Goal: Find contact information: Find contact information

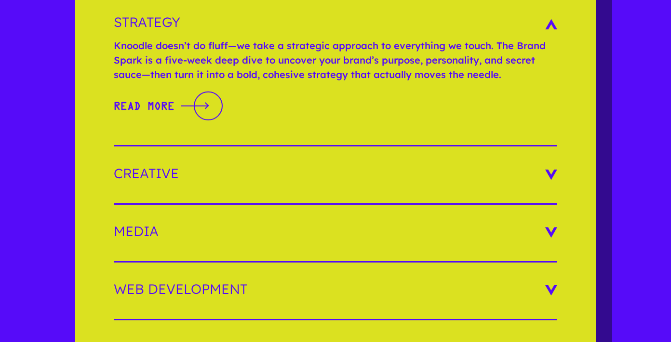
scroll to position [1519, 0]
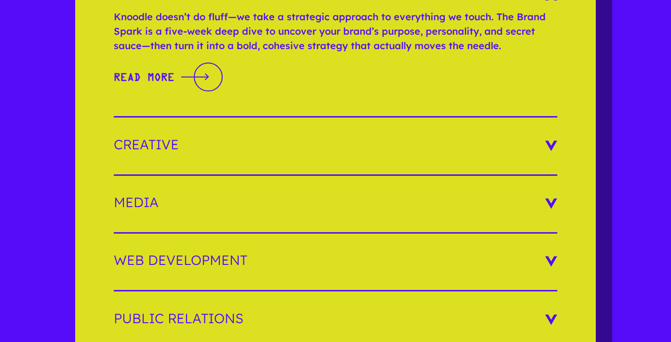
click at [550, 196] on h3 "Media" at bounding box center [336, 202] width 444 height 13
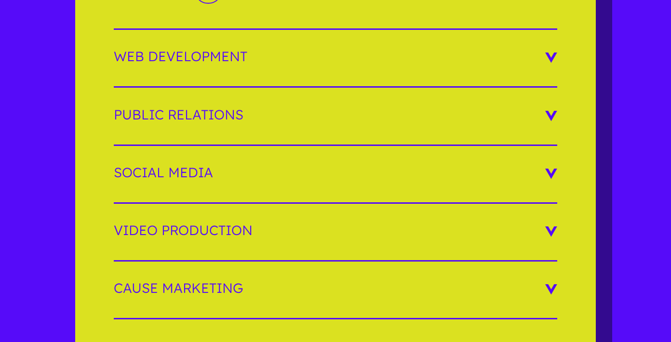
scroll to position [1732, 0]
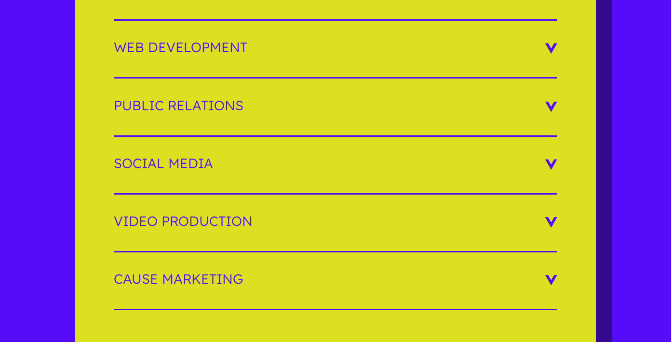
click at [548, 157] on h3 "Social Media" at bounding box center [336, 163] width 444 height 13
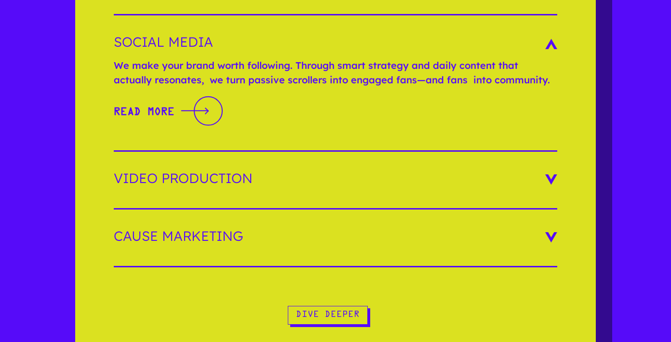
scroll to position [1761, 0]
click at [548, 171] on h3 "Video Production" at bounding box center [336, 177] width 444 height 13
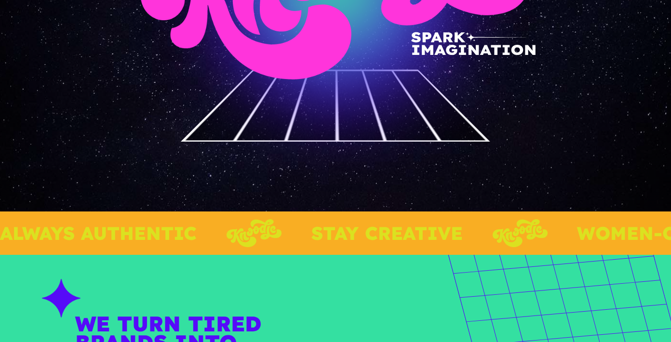
scroll to position [0, 0]
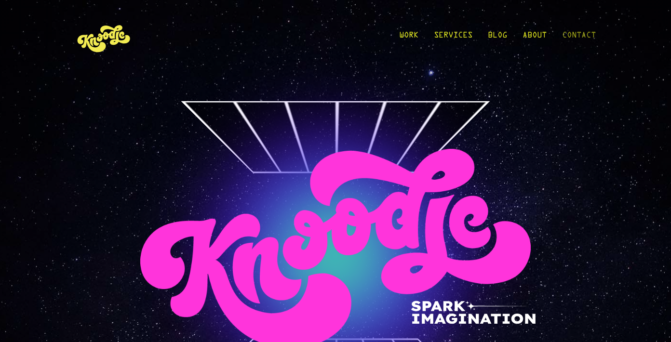
click at [573, 37] on link "Contact" at bounding box center [579, 37] width 34 height 45
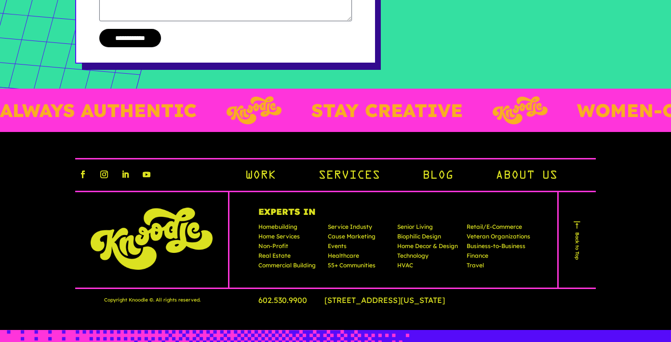
scroll to position [364, 0]
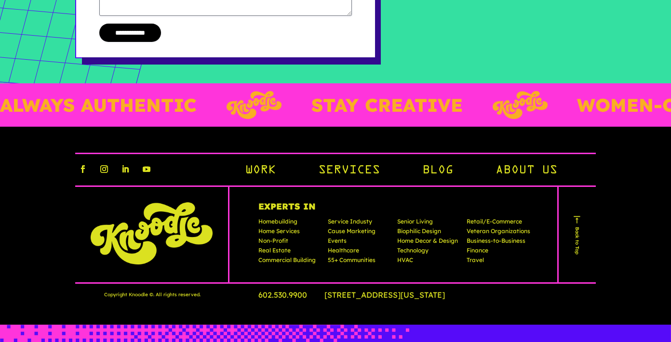
click at [268, 174] on link "Work" at bounding box center [260, 171] width 31 height 16
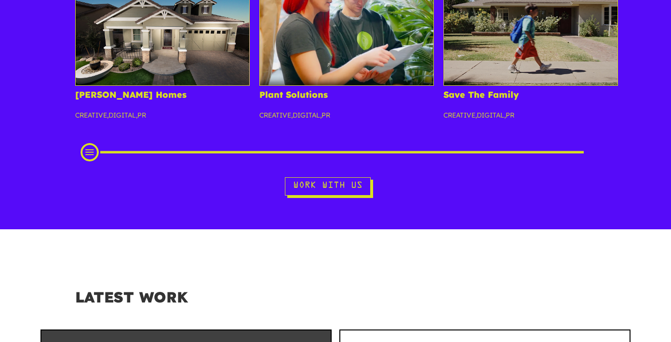
scroll to position [256, 0]
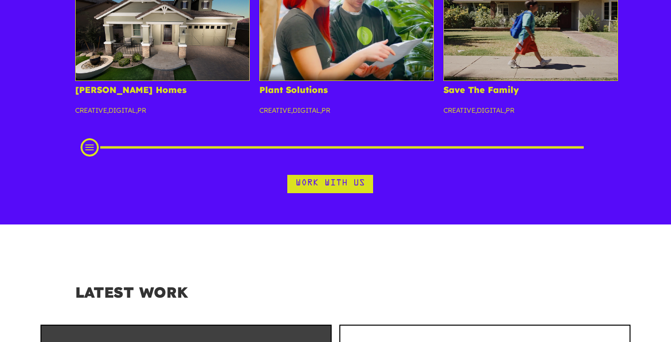
click at [297, 184] on link "Work With Us" at bounding box center [330, 184] width 86 height 19
